Goal: Task Accomplishment & Management: Use online tool/utility

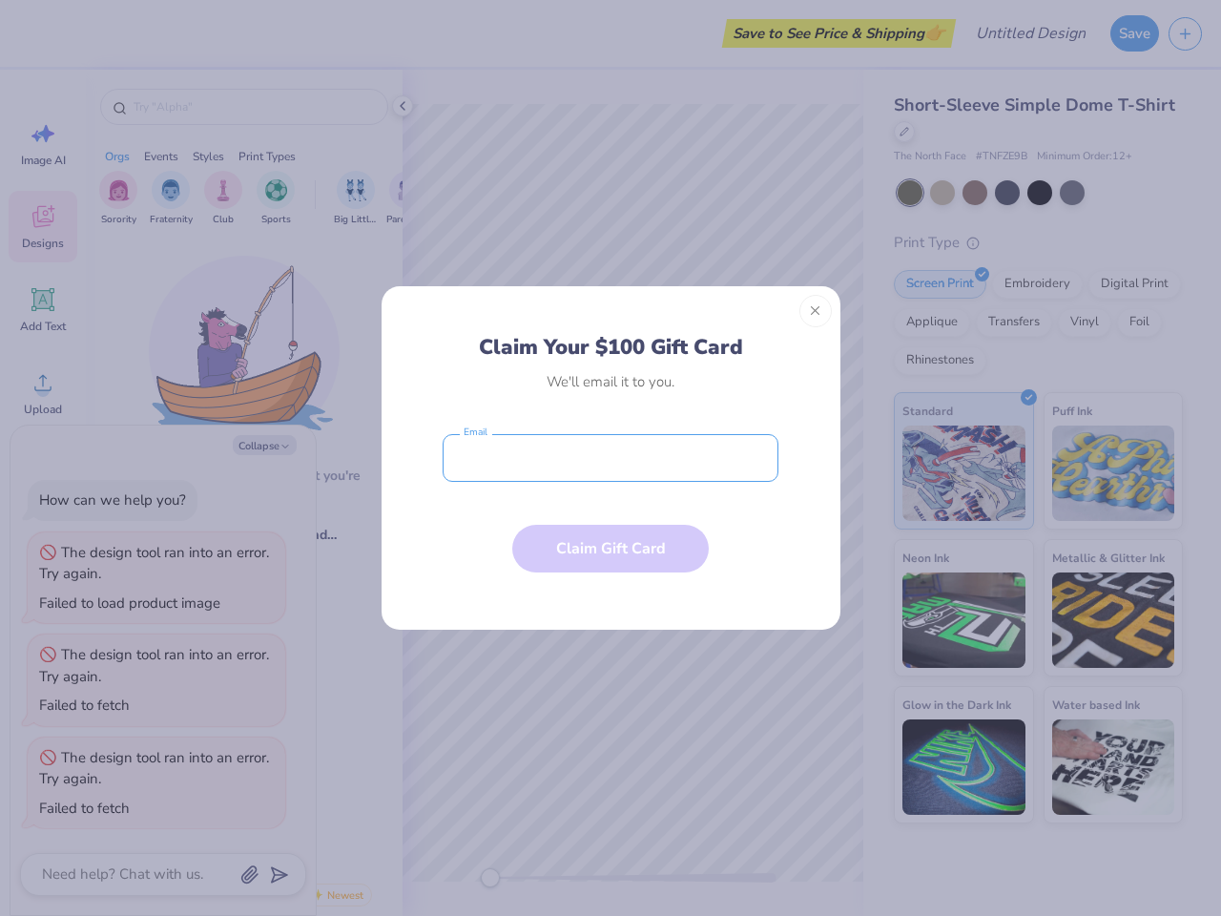
type textarea "x"
click at [611, 458] on input "email" at bounding box center [611, 458] width 336 height 48
click at [816, 311] on button "Close" at bounding box center [815, 311] width 32 height 32
